Goal: Contribute content: Contribute content

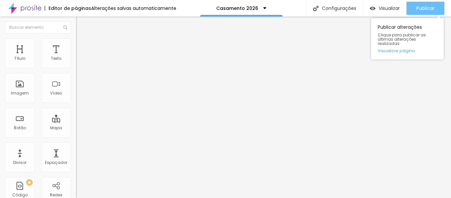
click at [429, 8] on font "Publicar" at bounding box center [425, 8] width 18 height 7
click at [426, 7] on font "Publicar" at bounding box center [425, 8] width 18 height 7
click at [426, 8] on font "Publicar" at bounding box center [425, 8] width 18 height 7
click at [423, 7] on font "Publicar" at bounding box center [425, 8] width 18 height 7
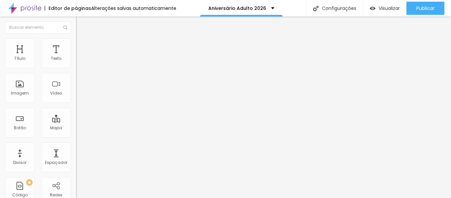
click at [79, 96] on icon "button" at bounding box center [81, 94] width 4 height 4
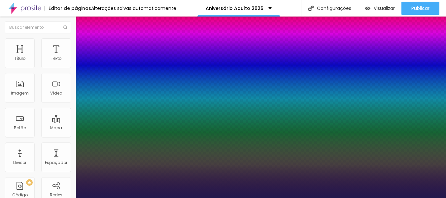
type input "1"
type input "8"
type input "2"
type input "1"
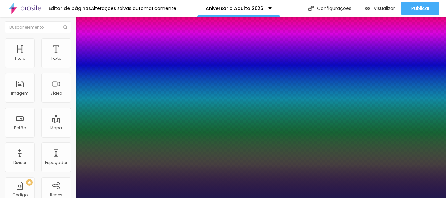
type input "24"
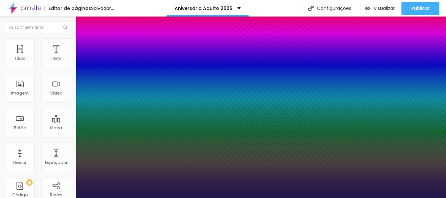
type input "1"
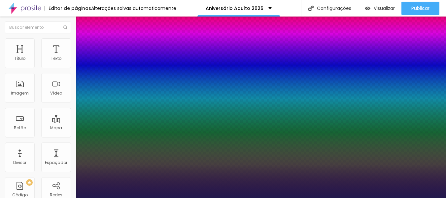
type input "8"
type input "2"
type input "1"
type input "22"
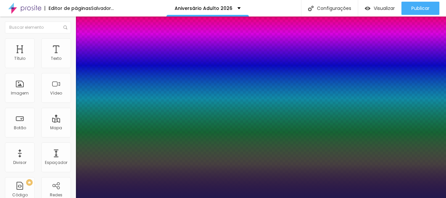
type input "1"
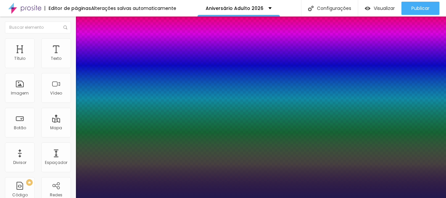
scroll to position [46, 0]
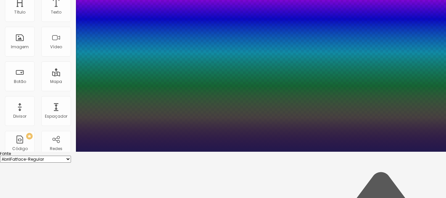
type input "22"
click at [44, 151] on div at bounding box center [223, 151] width 446 height 0
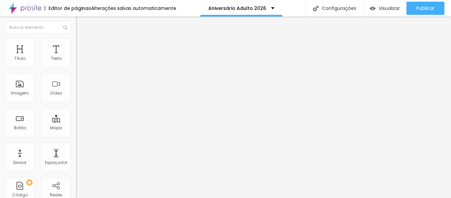
click at [79, 118] on icon "button" at bounding box center [81, 116] width 4 height 4
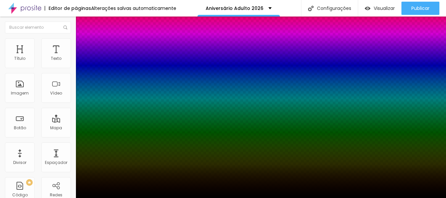
click at [298, 197] on div at bounding box center [223, 198] width 446 height 0
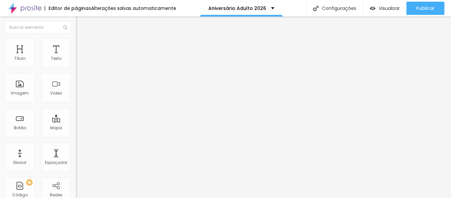
click at [76, 98] on button "button" at bounding box center [80, 94] width 9 height 7
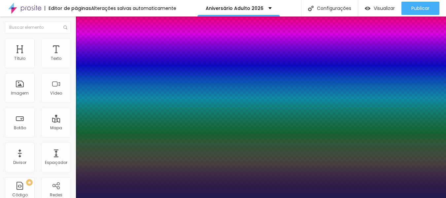
type input "1"
type input "8"
type input "2"
type input "1"
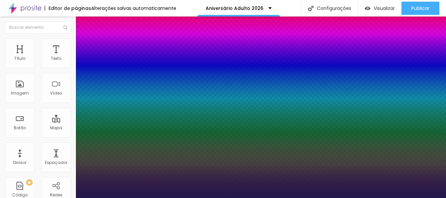
type input "24"
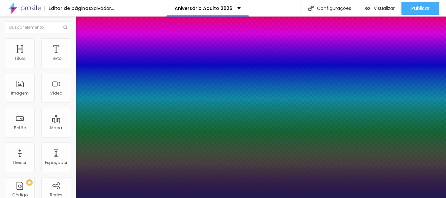
type input "1"
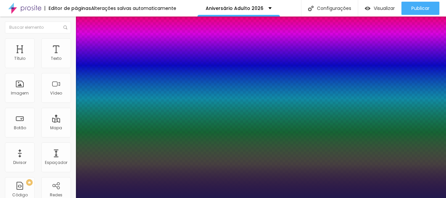
type input "24"
click at [304, 197] on div at bounding box center [223, 198] width 446 height 0
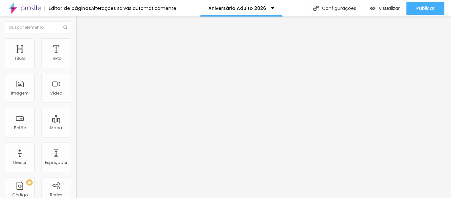
click at [81, 25] on img "button" at bounding box center [83, 23] width 5 height 5
click at [79, 95] on icon "button" at bounding box center [80, 93] width 3 height 3
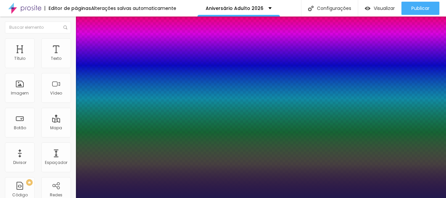
type input "1"
type input "8"
type input "2"
type input "1"
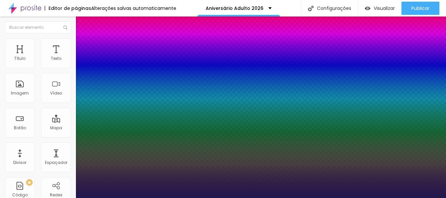
type input "24"
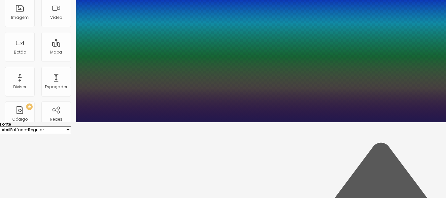
scroll to position [75, 0]
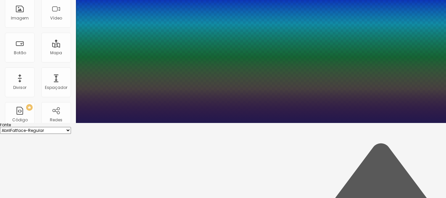
type input "1"
type input "24"
click at [35, 123] on div at bounding box center [223, 123] width 446 height 0
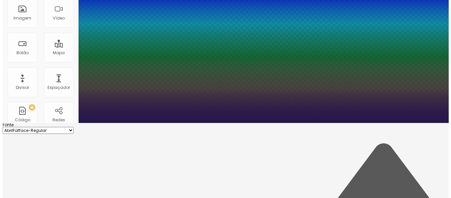
scroll to position [0, 0]
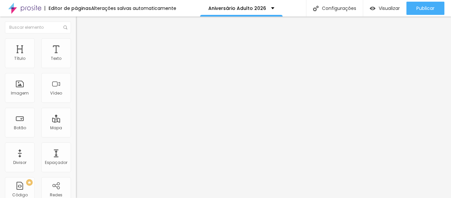
click at [79, 118] on icon "button" at bounding box center [81, 116] width 4 height 4
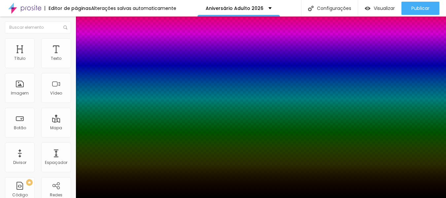
click at [444, 197] on div at bounding box center [223, 198] width 446 height 0
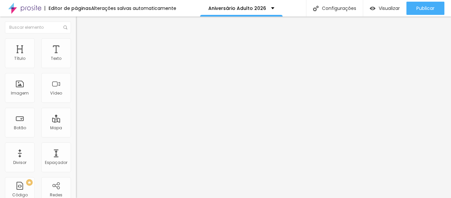
click at [76, 82] on button "button" at bounding box center [80, 82] width 9 height 7
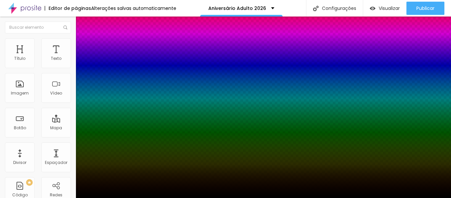
click at [66, 197] on div at bounding box center [225, 198] width 451 height 0
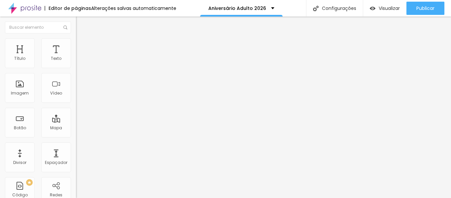
click at [79, 61] on icon "button" at bounding box center [81, 59] width 4 height 4
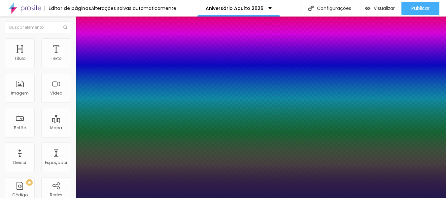
type input "1"
drag, startPoint x: 148, startPoint y: 113, endPoint x: 112, endPoint y: 113, distance: 36.0
type input "8"
type input "1"
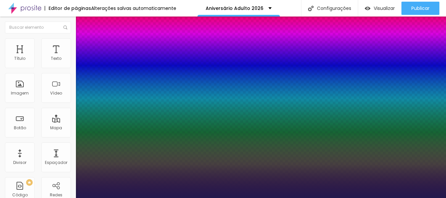
type input "1"
type input "18"
type input "1"
type input "18"
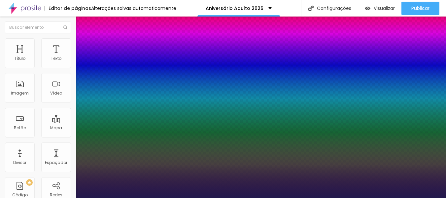
type input "1"
click at [280, 197] on div at bounding box center [223, 198] width 446 height 0
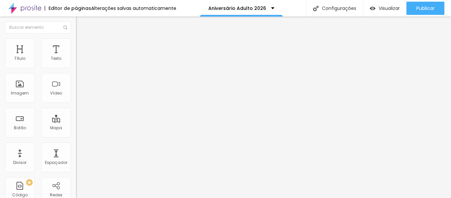
click at [76, 63] on button "button" at bounding box center [80, 59] width 9 height 7
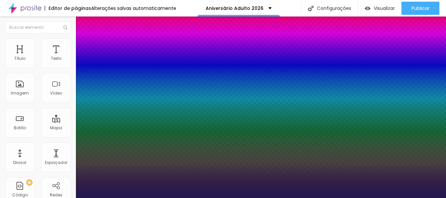
type input "1"
click at [305, 197] on div at bounding box center [223, 198] width 446 height 0
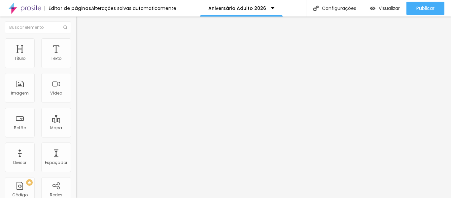
click at [79, 96] on icon "button" at bounding box center [81, 94] width 4 height 4
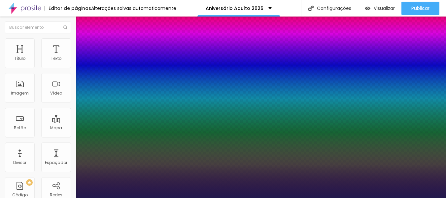
type input "1"
click at [230, 197] on div at bounding box center [223, 198] width 446 height 0
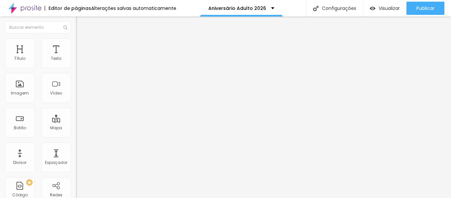
click at [82, 45] on font "Estilo" at bounding box center [87, 43] width 10 height 6
type input "95"
type input "90"
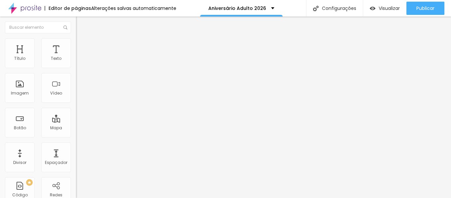
type input "85"
type input "80"
drag, startPoint x: 69, startPoint y: 72, endPoint x: 56, endPoint y: 66, distance: 14.0
type input "80"
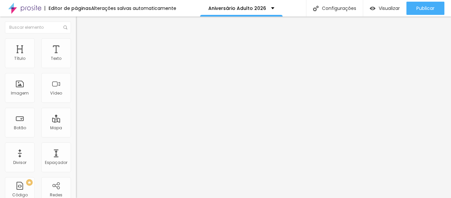
click at [76, 66] on input "range" at bounding box center [97, 64] width 43 height 5
type input "75"
type input "70"
drag, startPoint x: 56, startPoint y: 70, endPoint x: 49, endPoint y: 68, distance: 7.9
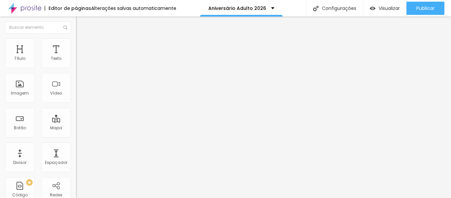
type input "70"
click at [76, 68] on input "range" at bounding box center [97, 64] width 43 height 5
click at [76, 151] on div "Editar nulo Conteúdo Estilo Avançado Tamanho 70 px % 0 Borda arredondada Sombra…" at bounding box center [114, 106] width 76 height 181
click at [79, 179] on icon "button" at bounding box center [80, 180] width 3 height 3
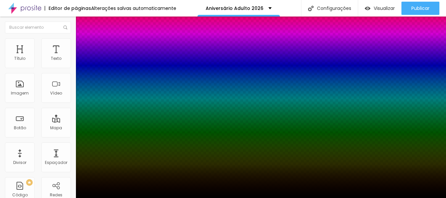
type input "10"
type input "12"
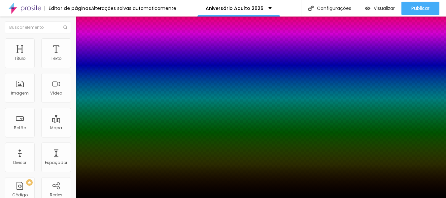
type input "14"
type input "17"
type input "19"
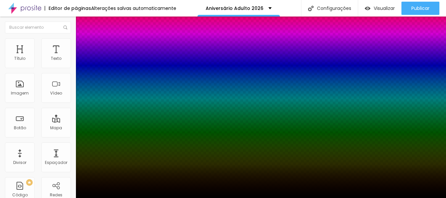
type input "19"
type input "21"
type input "23"
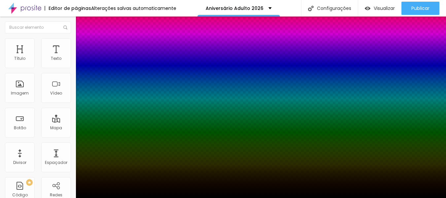
type input "26"
type input "28"
type input "30"
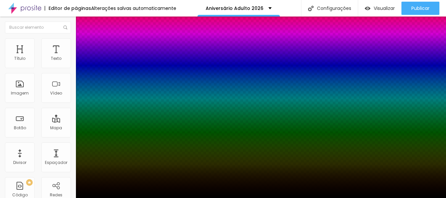
drag, startPoint x: 110, startPoint y: 181, endPoint x: 114, endPoint y: 181, distance: 3.6
type input "30"
click at [122, 175] on div at bounding box center [223, 99] width 446 height 198
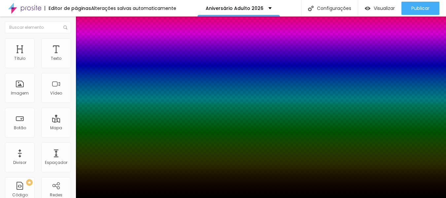
click at [122, 170] on div at bounding box center [223, 99] width 446 height 198
click at [171, 197] on div at bounding box center [223, 198] width 446 height 0
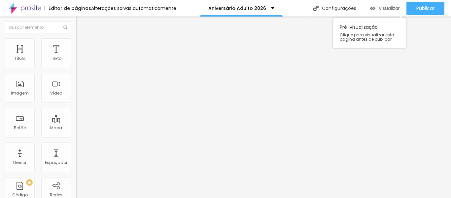
click at [392, 8] on font "Visualizar" at bounding box center [389, 8] width 21 height 7
click at [82, 47] on font "Avançado" at bounding box center [93, 50] width 22 height 6
click at [76, 44] on li "Estilo" at bounding box center [114, 41] width 76 height 7
click at [79, 179] on icon "button" at bounding box center [80, 180] width 3 height 3
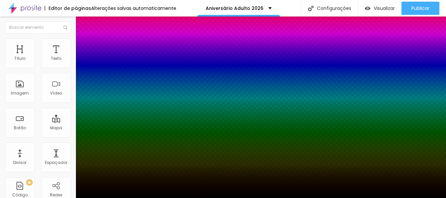
type input "33"
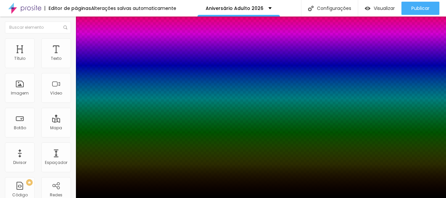
click at [122, 163] on div at bounding box center [223, 99] width 446 height 198
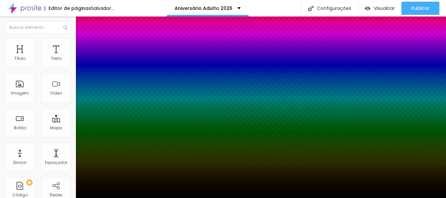
click at [416, 197] on div at bounding box center [223, 198] width 446 height 0
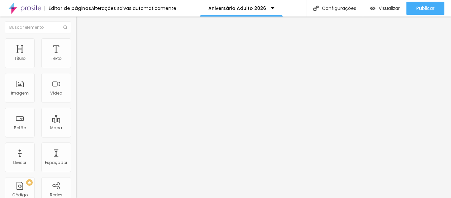
click at [76, 42] on img at bounding box center [79, 41] width 6 height 6
click at [76, 45] on img at bounding box center [79, 48] width 6 height 6
type input "0"
drag, startPoint x: 18, startPoint y: 65, endPoint x: 5, endPoint y: 63, distance: 13.3
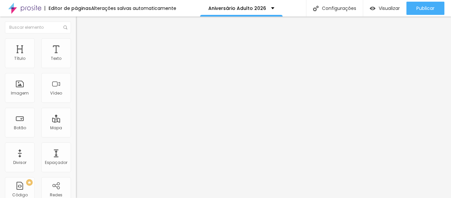
type input "0"
click at [76, 128] on input "range" at bounding box center [97, 130] width 43 height 5
type input "0"
drag, startPoint x: 18, startPoint y: 77, endPoint x: 0, endPoint y: 67, distance: 21.1
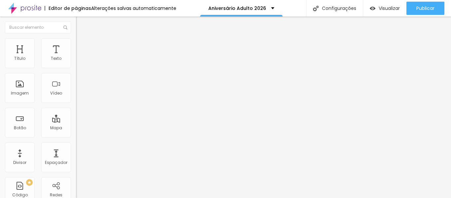
type input "0"
click at [76, 45] on img at bounding box center [79, 48] width 6 height 6
type input "0"
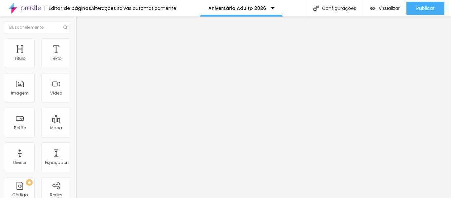
drag, startPoint x: 18, startPoint y: 66, endPoint x: 0, endPoint y: 65, distance: 18.2
type input "0"
click at [76, 128] on input "range" at bounding box center [97, 130] width 43 height 5
type input "0"
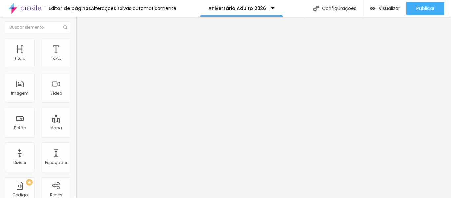
drag, startPoint x: 19, startPoint y: 78, endPoint x: 0, endPoint y: 78, distance: 19.1
type input "0"
click at [82, 44] on font "Estilo" at bounding box center [87, 43] width 10 height 6
click at [79, 178] on icon "button" at bounding box center [81, 180] width 4 height 4
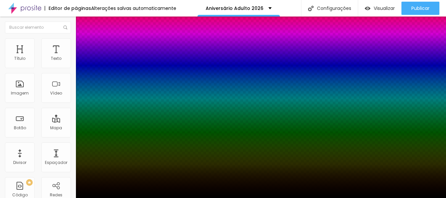
type input "-2"
type input "1"
type input "-3"
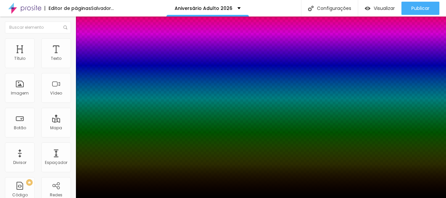
type input "0"
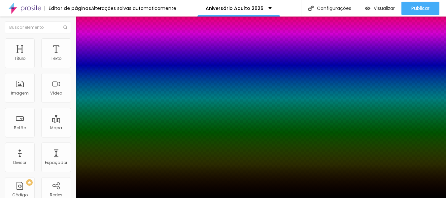
type input "-15"
type input "-1"
type input "-10"
click at [122, 165] on div at bounding box center [223, 99] width 446 height 198
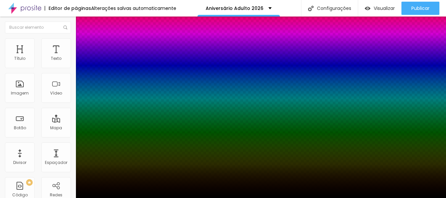
click at [197, 197] on div at bounding box center [223, 198] width 446 height 0
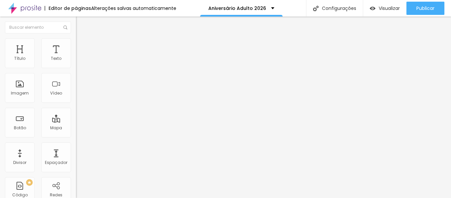
click at [76, 41] on img at bounding box center [79, 41] width 6 height 6
click at [79, 179] on icon "button" at bounding box center [80, 180] width 3 height 3
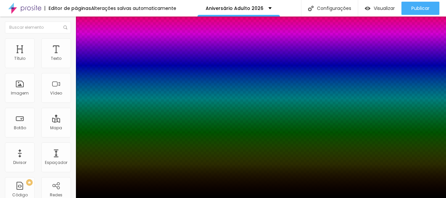
type input "14"
click at [122, 159] on div at bounding box center [223, 99] width 446 height 198
click at [308, 197] on div at bounding box center [223, 198] width 446 height 0
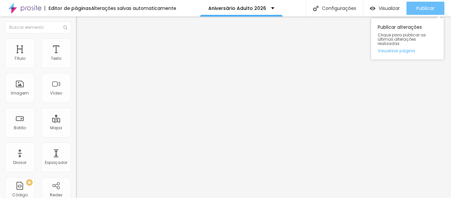
click at [429, 9] on font "Publicar" at bounding box center [425, 8] width 18 height 7
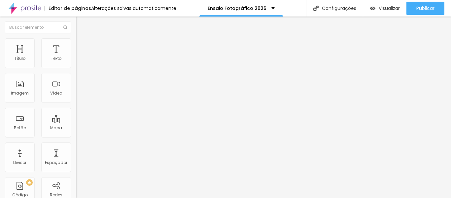
click at [81, 26] on img "button" at bounding box center [83, 23] width 5 height 5
click at [80, 57] on font "Adicionar imagem" at bounding box center [99, 54] width 39 height 6
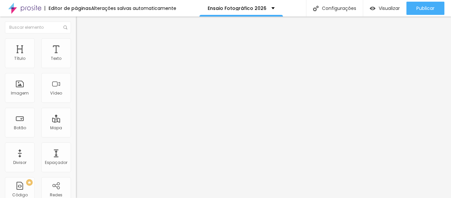
scroll to position [970, 0]
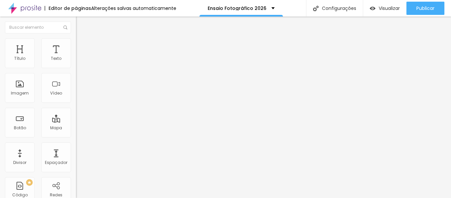
click at [80, 57] on font "Adicionar imagem" at bounding box center [99, 54] width 39 height 6
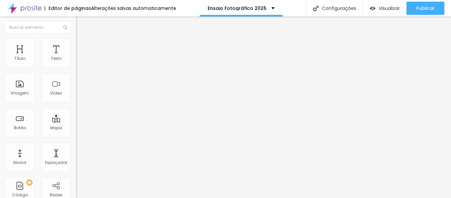
scroll to position [1105, 0]
drag, startPoint x: 353, startPoint y: 152, endPoint x: 193, endPoint y: 48, distance: 190.7
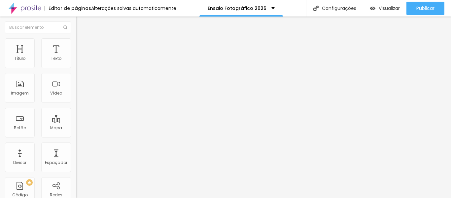
click at [80, 57] on font "Adicionar imagem" at bounding box center [99, 54] width 39 height 6
click at [76, 103] on font "Original" at bounding box center [84, 101] width 16 height 6
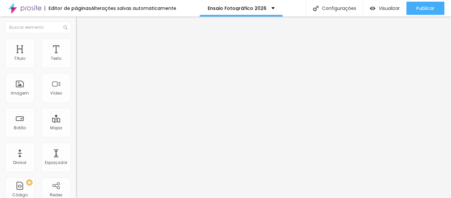
click at [91, 111] on font "4:3" at bounding box center [94, 109] width 6 height 6
click at [76, 117] on span "Quadrado" at bounding box center [86, 115] width 21 height 6
click at [76, 121] on span "Original" at bounding box center [84, 119] width 16 height 6
click at [76, 41] on img at bounding box center [79, 41] width 6 height 6
type input "85"
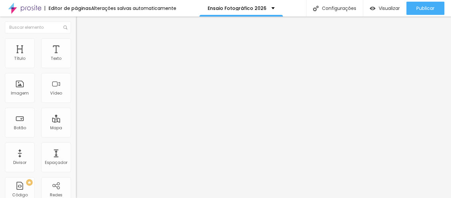
type input "85"
type input "80"
type input "75"
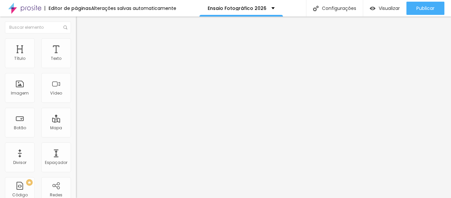
type input "70"
type input "65"
type input "60"
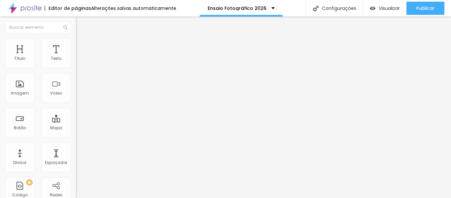
type input "60"
type input "55"
type input "60"
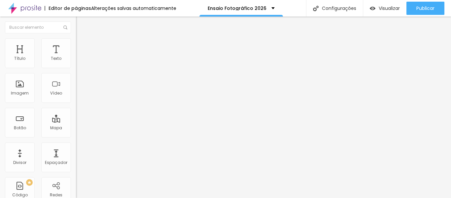
type input "65"
type input "70"
type input "65"
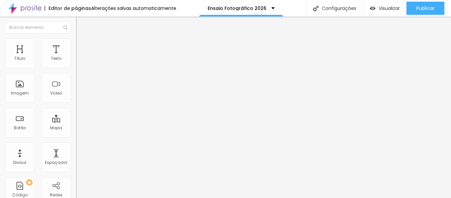
drag, startPoint x: 70, startPoint y: 71, endPoint x: 45, endPoint y: 71, distance: 25.4
type input "65"
click at [76, 68] on input "range" at bounding box center [97, 64] width 43 height 5
click at [81, 24] on img "button" at bounding box center [83, 23] width 5 height 5
click at [79, 96] on icon "button" at bounding box center [81, 94] width 4 height 4
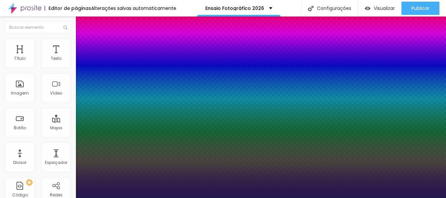
type input "1"
drag, startPoint x: 148, startPoint y: 187, endPoint x: 121, endPoint y: 182, distance: 27.2
type input "8"
type input "2"
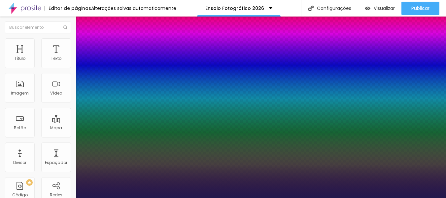
type input "1"
type input "24"
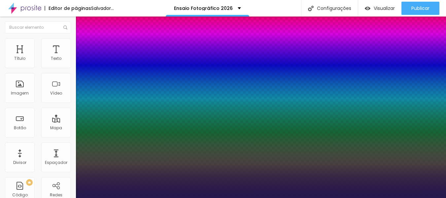
type input "1"
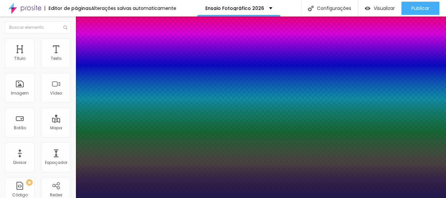
type input "24"
click at [31, 197] on div at bounding box center [223, 198] width 446 height 0
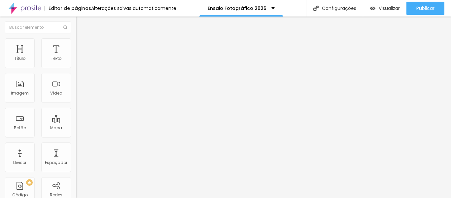
click at [76, 120] on button "button" at bounding box center [80, 116] width 9 height 7
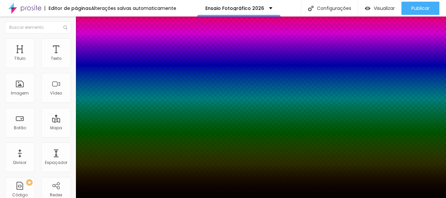
click at [375, 197] on div at bounding box center [223, 198] width 446 height 0
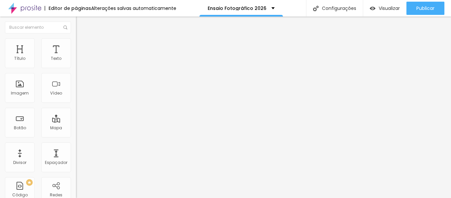
click at [81, 24] on img "button" at bounding box center [83, 23] width 5 height 5
click at [79, 96] on icon "button" at bounding box center [81, 94] width 4 height 4
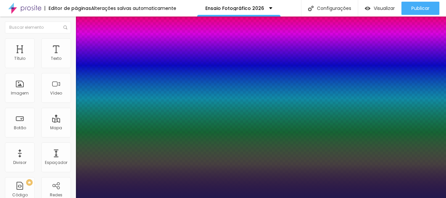
type input "1"
drag, startPoint x: 148, startPoint y: 186, endPoint x: 91, endPoint y: 181, distance: 56.6
type input "8"
type input "2"
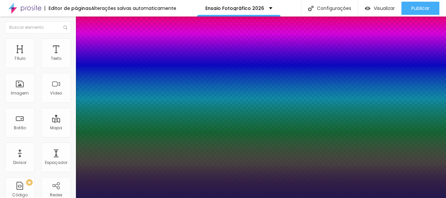
type input "1"
type input "24"
type input "1"
type input "24"
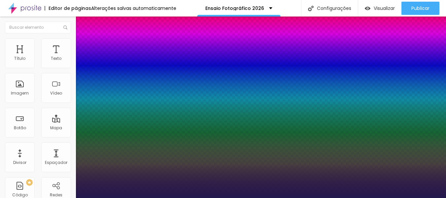
type input "1"
click at [49, 197] on div at bounding box center [223, 198] width 446 height 0
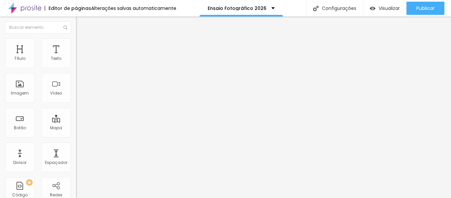
click at [79, 118] on icon "button" at bounding box center [81, 116] width 4 height 4
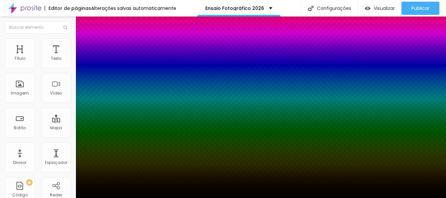
drag, startPoint x: 443, startPoint y: 111, endPoint x: 449, endPoint y: 137, distance: 26.0
click at [446, 137] on html "Editor de páginas Alterações salvas automaticamente Ensaio Fotográfico 2026 Con…" at bounding box center [223, 99] width 446 height 198
click at [289, 197] on div at bounding box center [223, 198] width 446 height 0
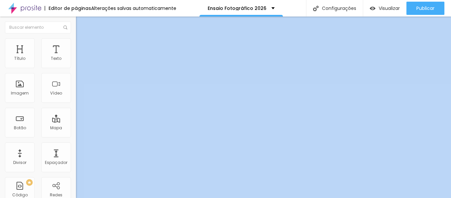
click at [79, 61] on icon "button" at bounding box center [80, 59] width 3 height 3
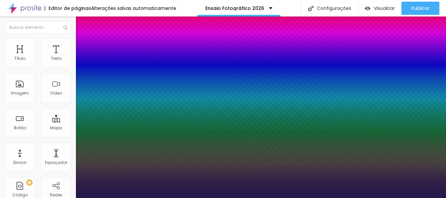
type input "1"
drag, startPoint x: 148, startPoint y: 113, endPoint x: 132, endPoint y: 110, distance: 16.4
type input "8"
type input "1"
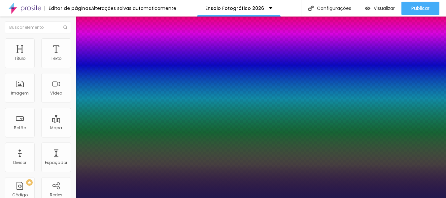
type input "1"
type input "18"
type input "1"
type input "18"
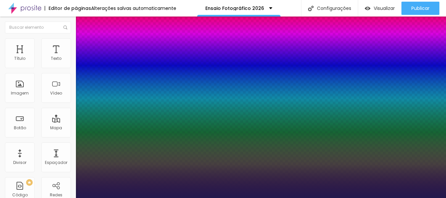
type input "1"
click at [300, 197] on div at bounding box center [223, 198] width 446 height 0
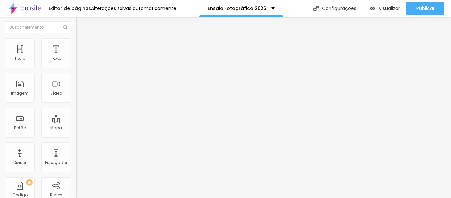
click at [79, 61] on icon "button" at bounding box center [80, 59] width 3 height 3
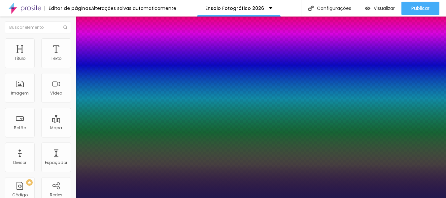
type input "1"
type input "8"
type input "1"
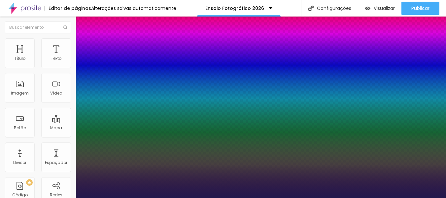
type input "18"
type input "1"
type input "18"
click at [305, 197] on div at bounding box center [223, 198] width 446 height 0
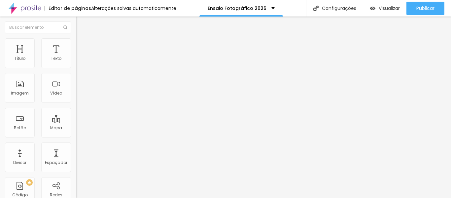
click at [79, 61] on icon "button" at bounding box center [81, 59] width 4 height 4
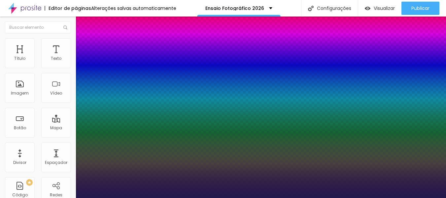
type input "1"
click at [49, 197] on div at bounding box center [223, 198] width 446 height 0
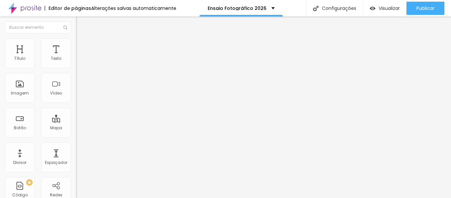
click at [80, 57] on font "Trocar imagem" at bounding box center [96, 54] width 32 height 6
click at [76, 41] on img at bounding box center [79, 41] width 6 height 6
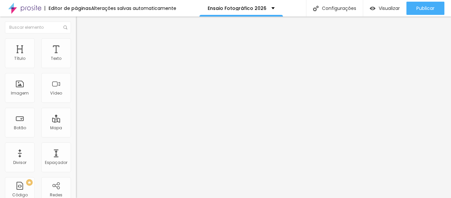
type input "8"
type input "25"
type input "38"
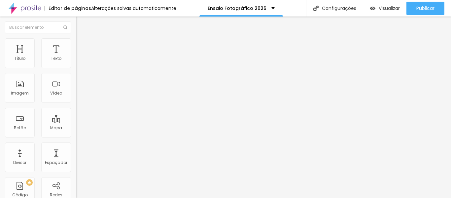
type input "38"
type input "44"
type input "53"
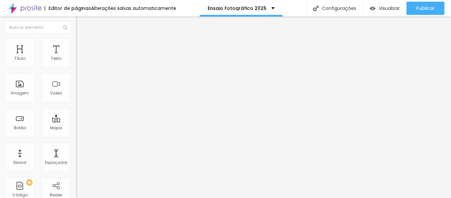
type input "63"
type input "67"
type input "72"
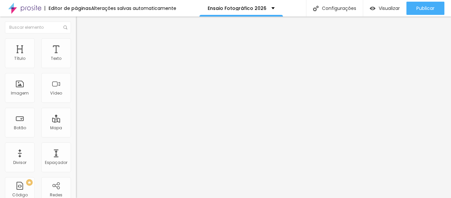
type input "72"
type input "76"
type input "77"
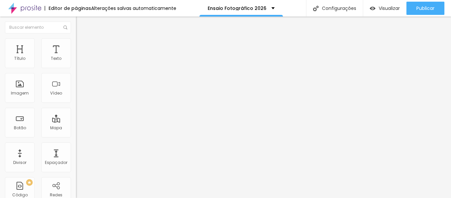
type input "82"
type input "84"
type input "86"
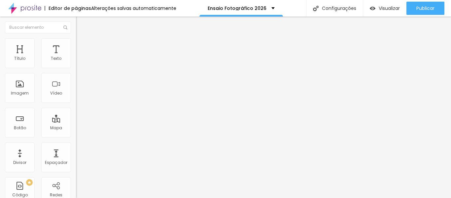
type input "86"
type input "87"
type input "89"
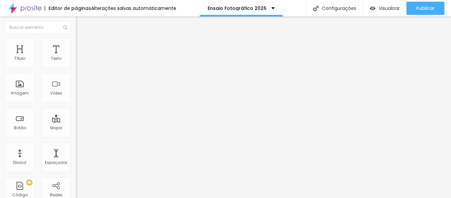
type input "91"
type input "92"
type input "95"
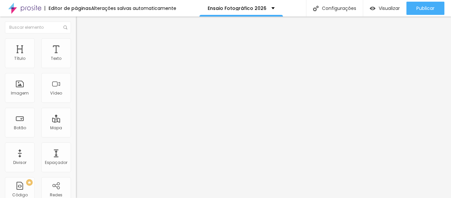
type input "95"
type input "99"
type input "102"
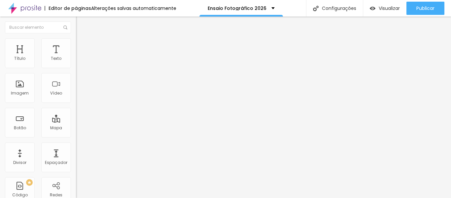
type input "107"
type input "109"
type input "114"
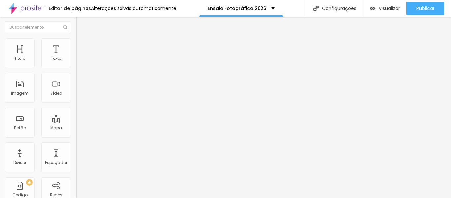
type input "114"
type input "122"
type input "130"
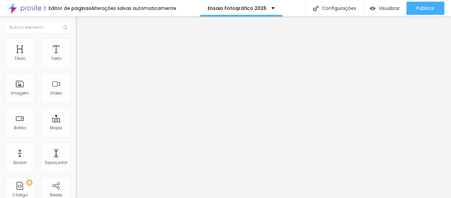
type input "138"
type input "143"
type input "148"
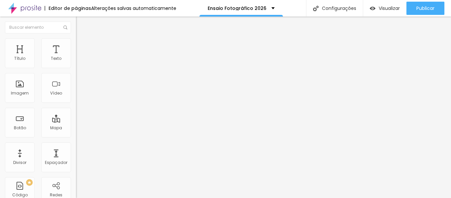
type input "148"
type input "150"
type input "153"
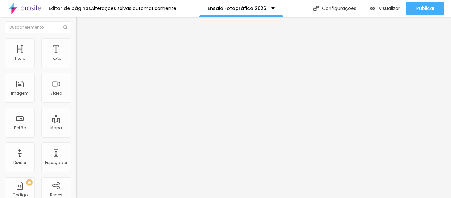
type input "156"
type input "160"
type input "161"
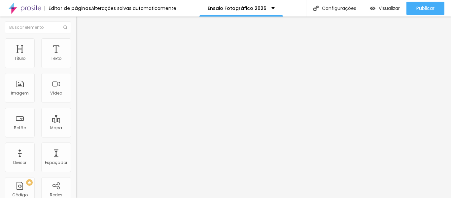
type input "161"
type input "163"
type input "166"
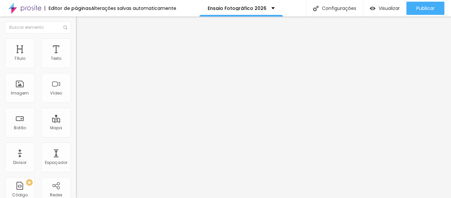
type input "168"
type input "170"
type input "171"
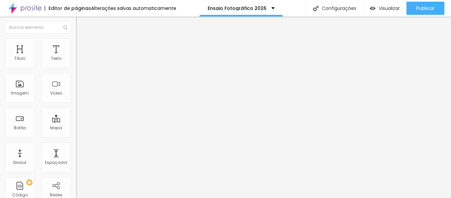
type input "171"
type input "173"
type input "174"
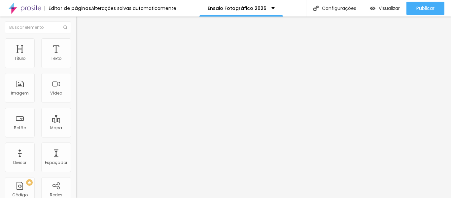
type input "176"
type input "178"
type input "179"
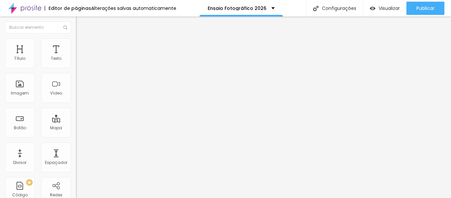
type input "179"
type input "181"
type input "183"
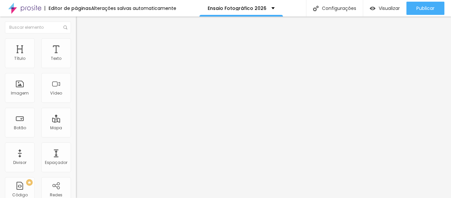
type input "184"
type input "186"
type input "188"
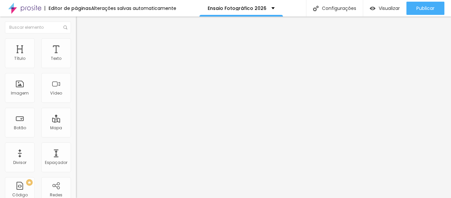
type input "188"
type input "189"
type input "191"
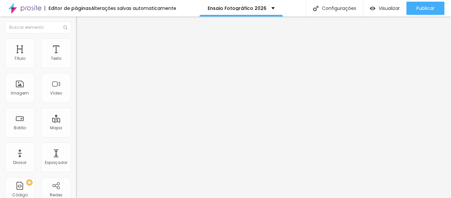
type input "193"
type input "194"
type input "196"
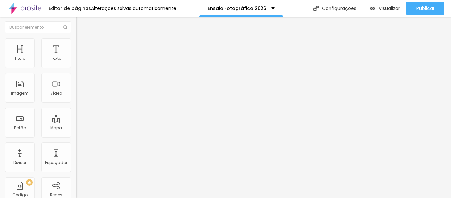
type input "196"
type input "198"
drag, startPoint x: 16, startPoint y: 83, endPoint x: 55, endPoint y: 90, distance: 40.0
type input "196"
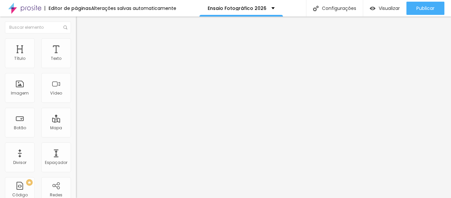
click at [76, 145] on input "range" at bounding box center [97, 147] width 43 height 5
type input "196"
click at [79, 61] on icon "button" at bounding box center [81, 59] width 4 height 4
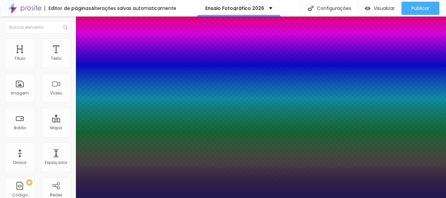
type input "1"
type input "8"
type input "1"
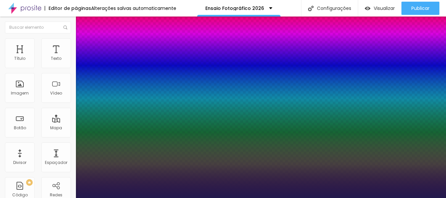
type input "8"
type input "1"
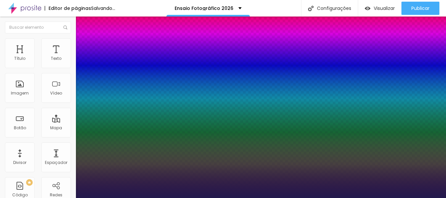
type input "14"
type input "1"
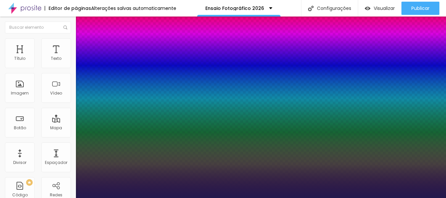
type input "14"
click at [338, 197] on div at bounding box center [223, 198] width 446 height 0
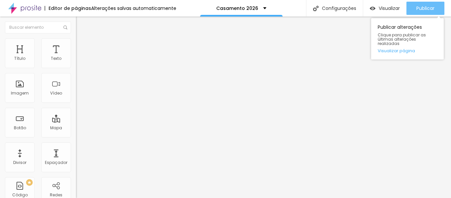
click at [424, 8] on font "Publicar" at bounding box center [425, 8] width 18 height 7
click at [429, 6] on font "Publicar" at bounding box center [425, 8] width 18 height 7
click at [431, 6] on font "Publicar" at bounding box center [425, 8] width 18 height 7
